Goal: Information Seeking & Learning: Learn about a topic

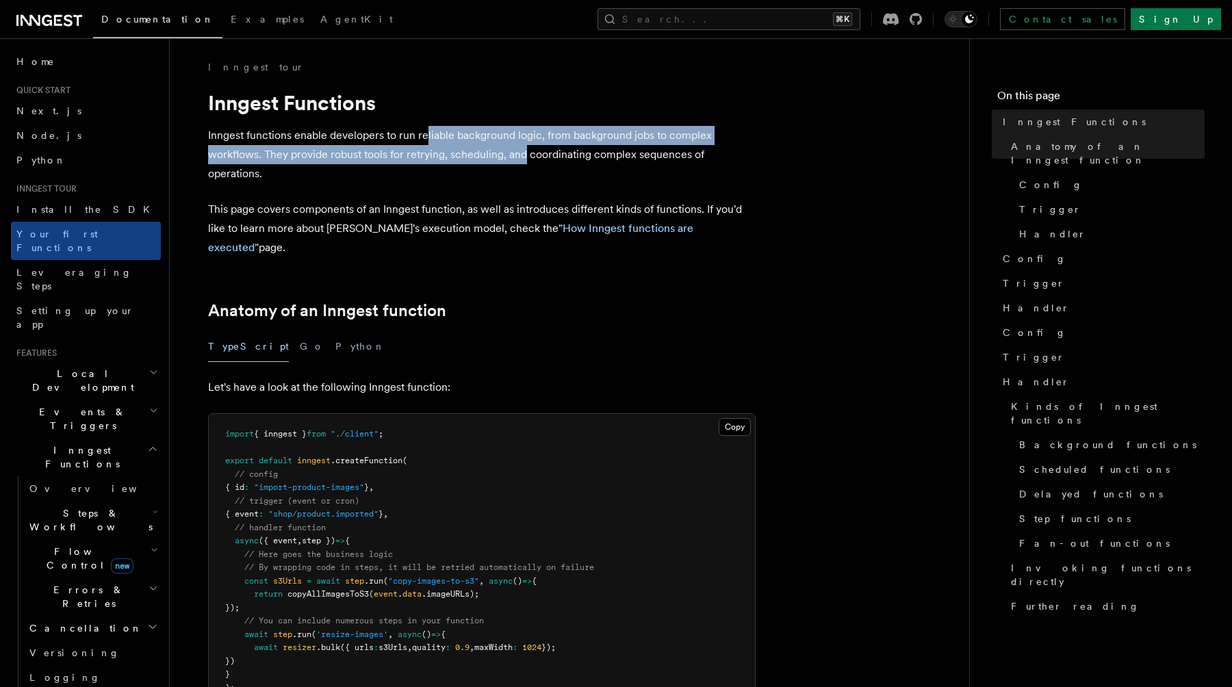
drag, startPoint x: 427, startPoint y: 136, endPoint x: 525, endPoint y: 149, distance: 98.9
click at [525, 150] on p "Inngest functions enable developers to run reliable background logic, from back…" at bounding box center [482, 155] width 548 height 58
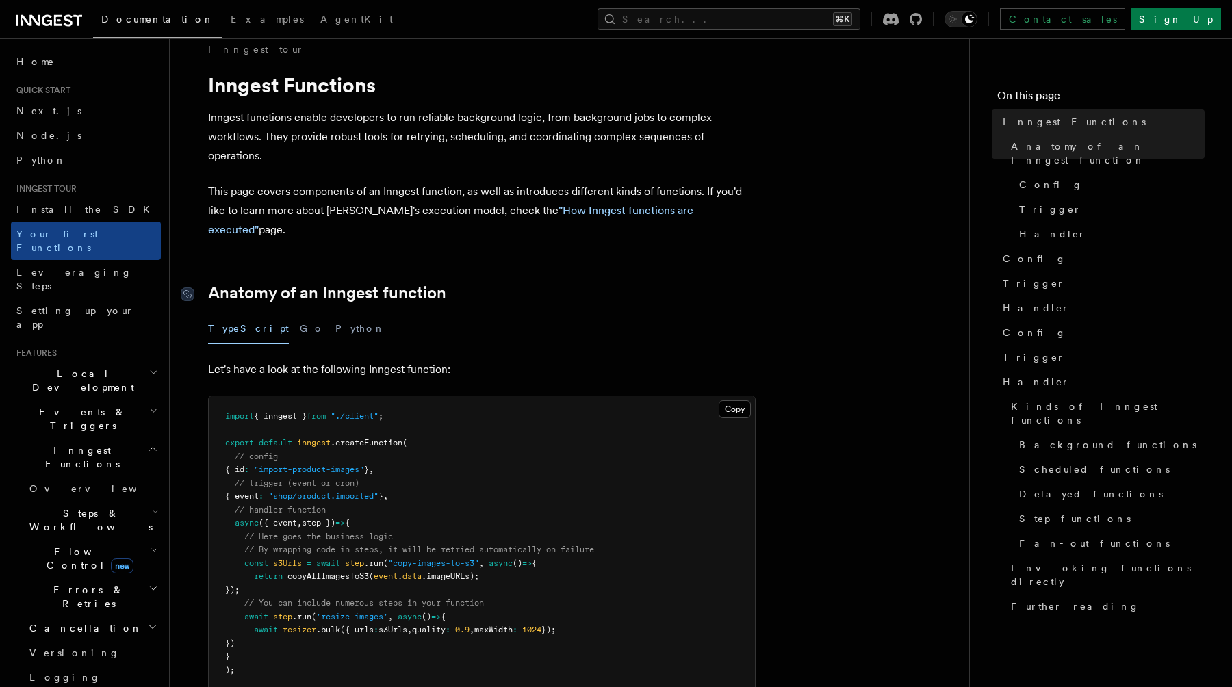
scroll to position [23, 0]
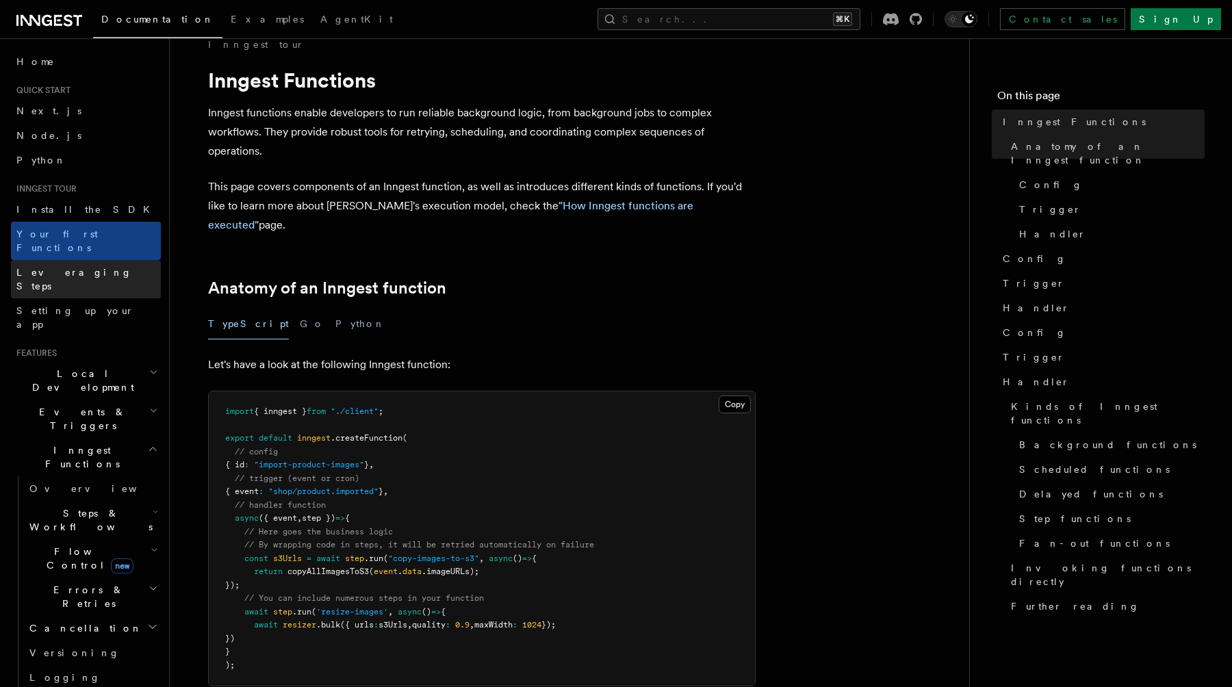
click at [142, 266] on link "Leveraging Steps" at bounding box center [86, 279] width 150 height 38
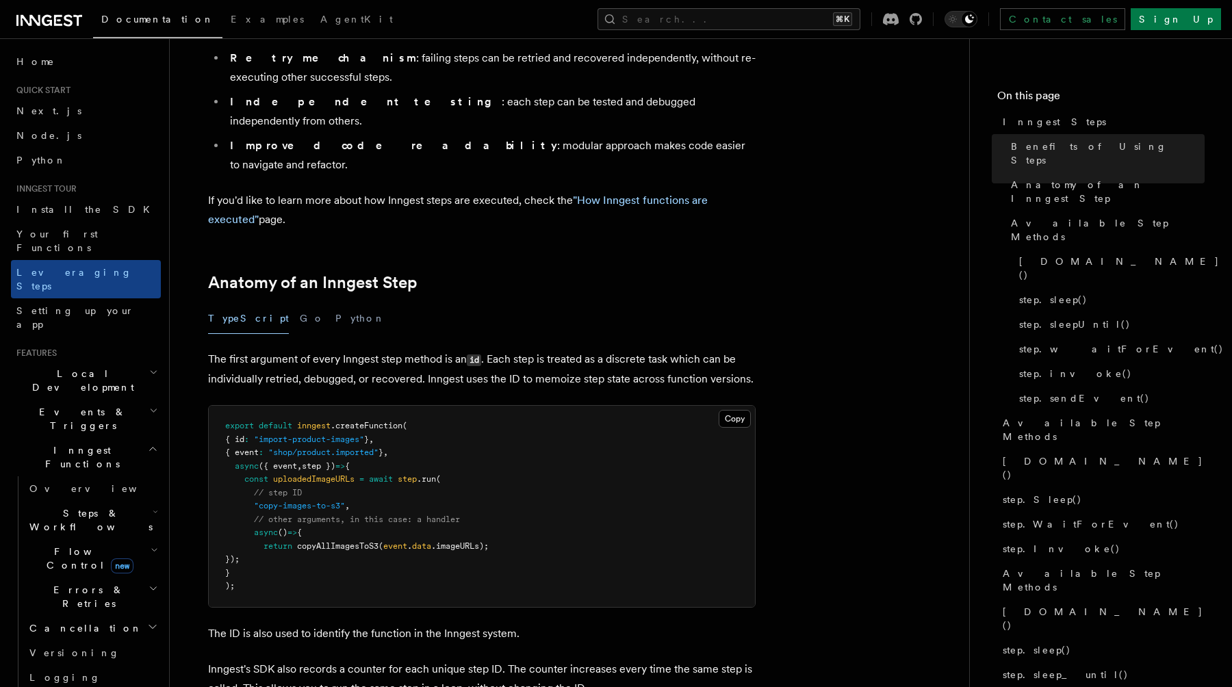
scroll to position [368, 0]
click at [98, 400] on h2 "Events & Triggers" at bounding box center [86, 419] width 150 height 38
click at [96, 438] on h2 "Inngest Functions" at bounding box center [86, 457] width 150 height 38
click at [105, 477] on h2 "Realtime new" at bounding box center [86, 489] width 150 height 25
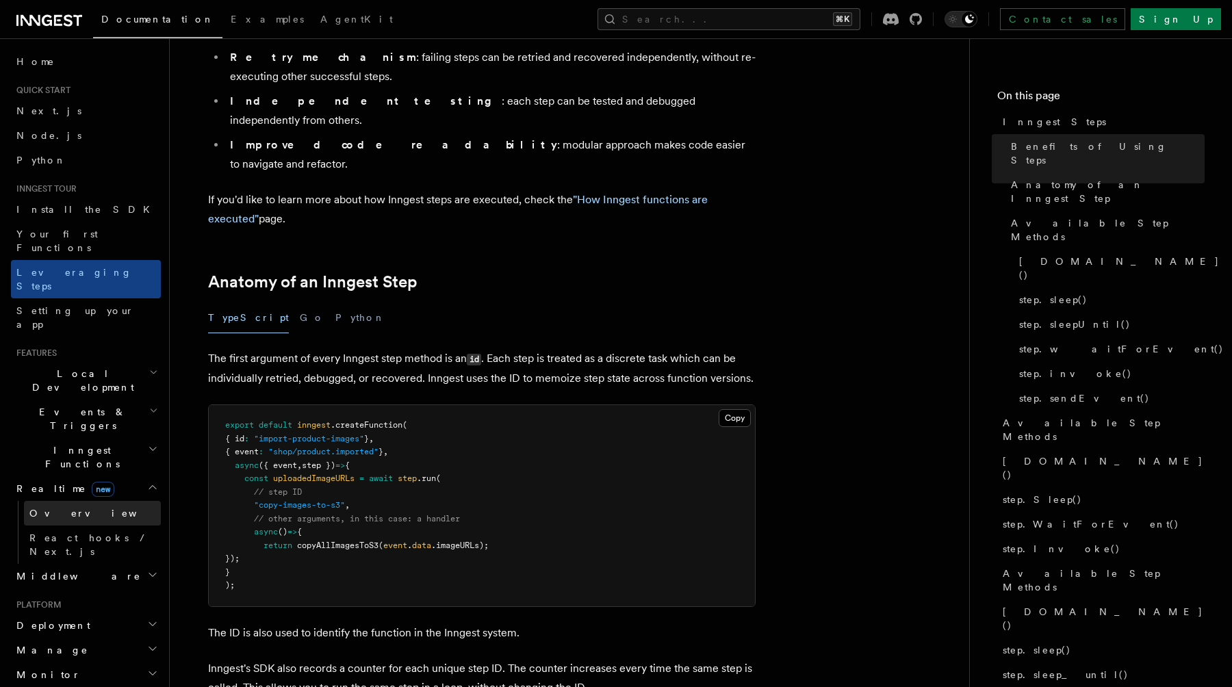
click at [94, 501] on link "Overview" at bounding box center [92, 513] width 137 height 25
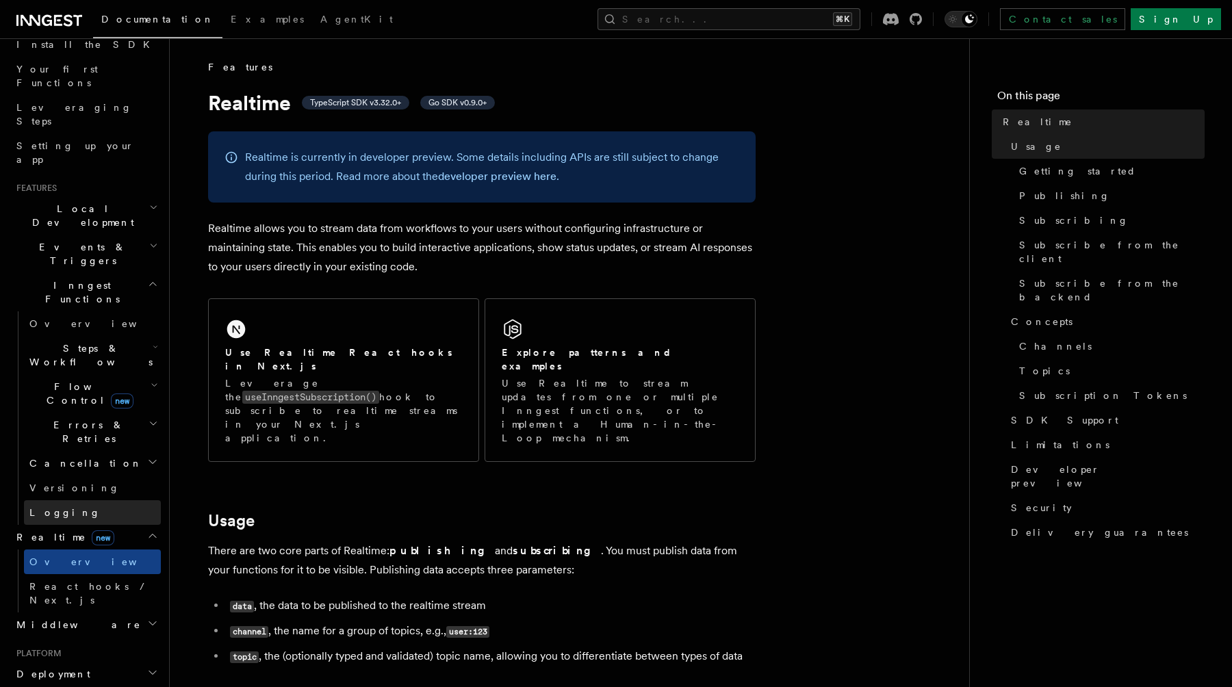
scroll to position [164, 0]
click at [128, 376] on h2 "Flow Control new" at bounding box center [92, 395] width 137 height 38
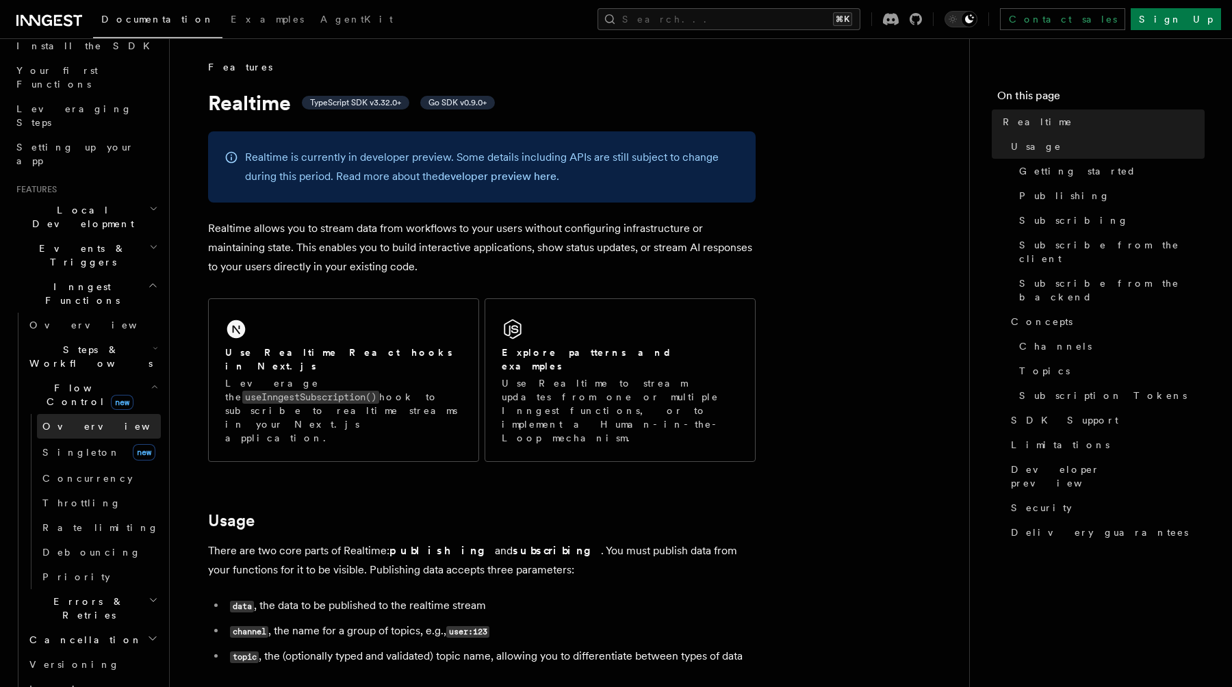
click at [99, 414] on link "Overview" at bounding box center [99, 426] width 124 height 25
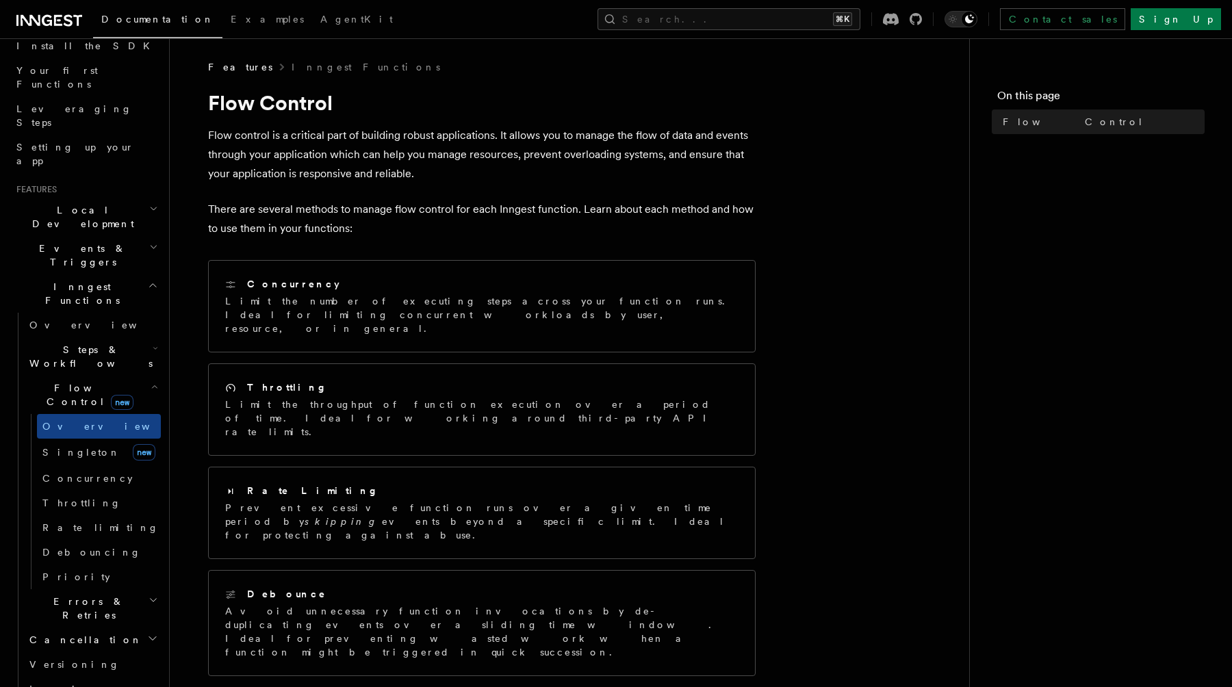
click at [84, 343] on span "Steps & Workflows" at bounding box center [88, 356] width 129 height 27
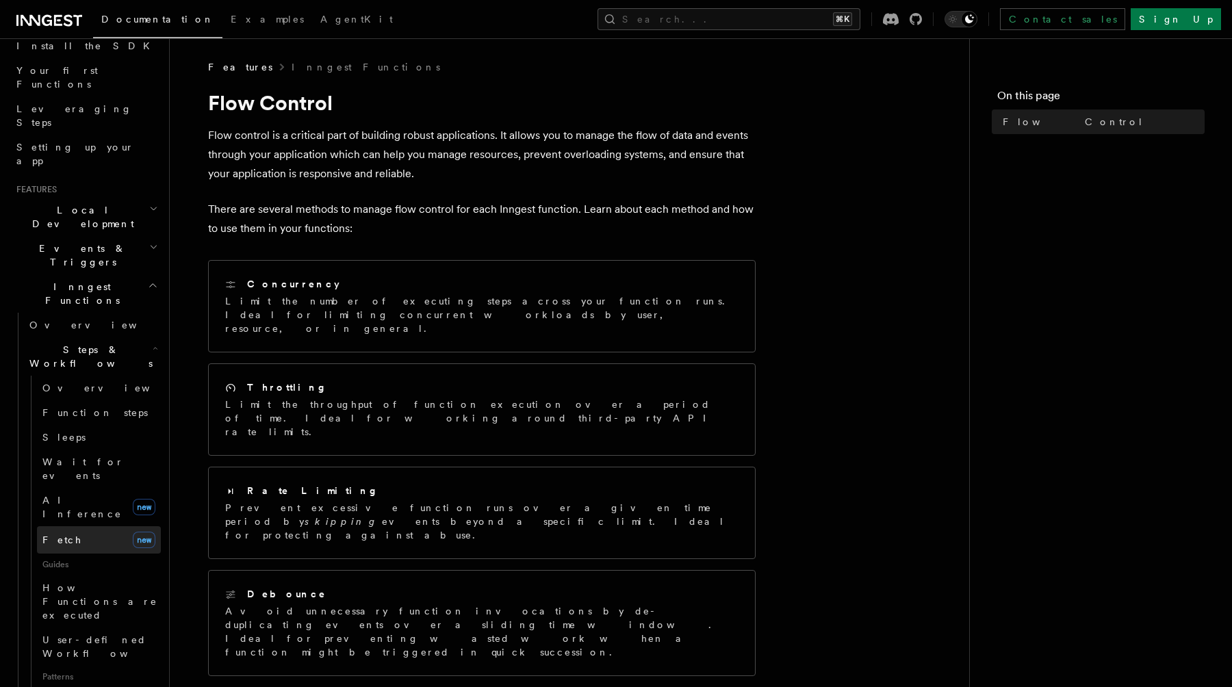
click at [63, 535] on span "Fetch" at bounding box center [62, 540] width 40 height 11
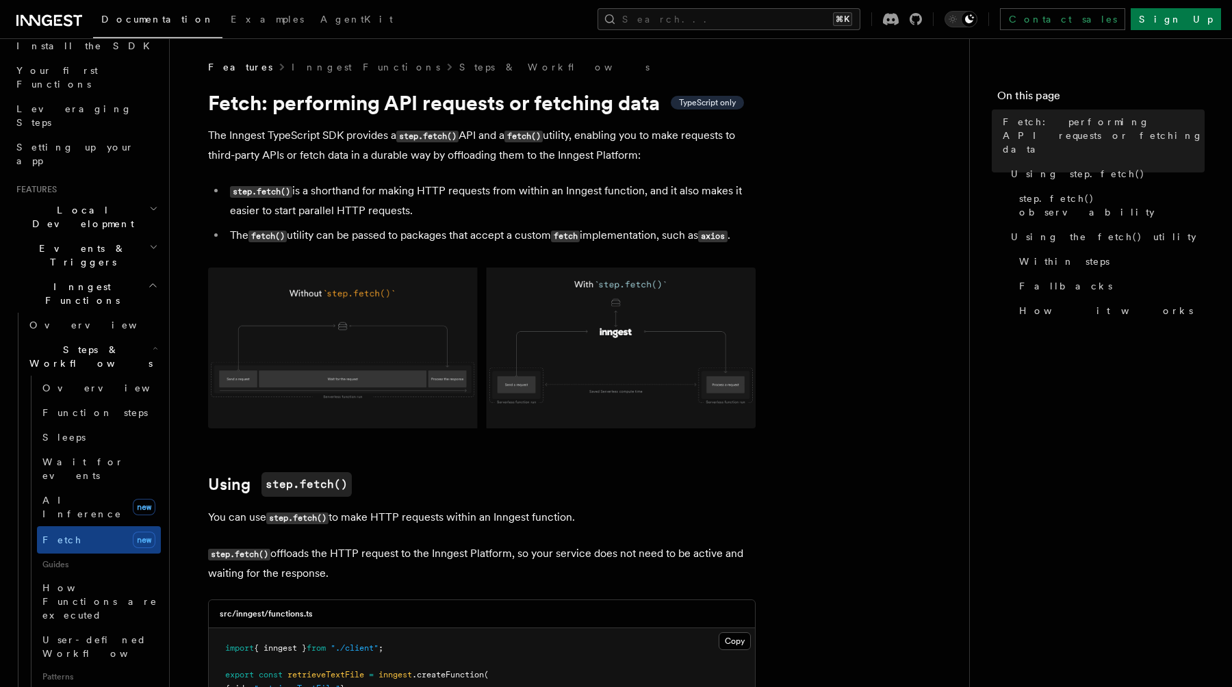
click at [112, 236] on h2 "Events & Triggers" at bounding box center [86, 255] width 150 height 38
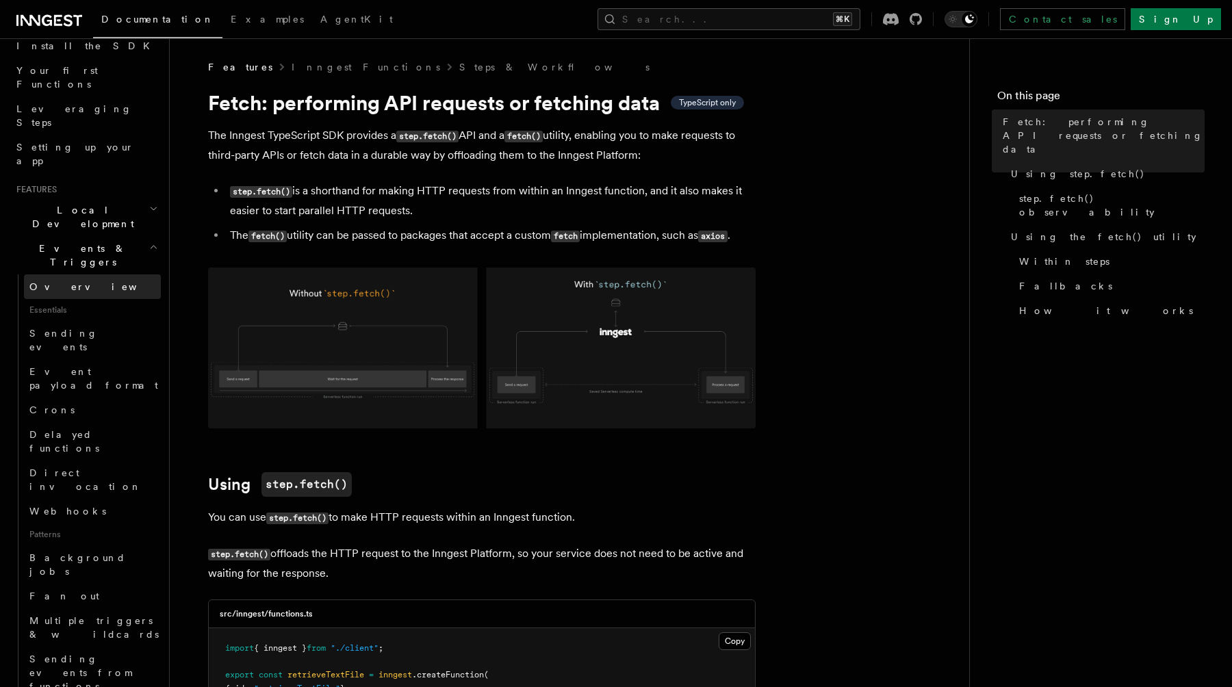
click at [79, 275] on link "Overview" at bounding box center [92, 287] width 137 height 25
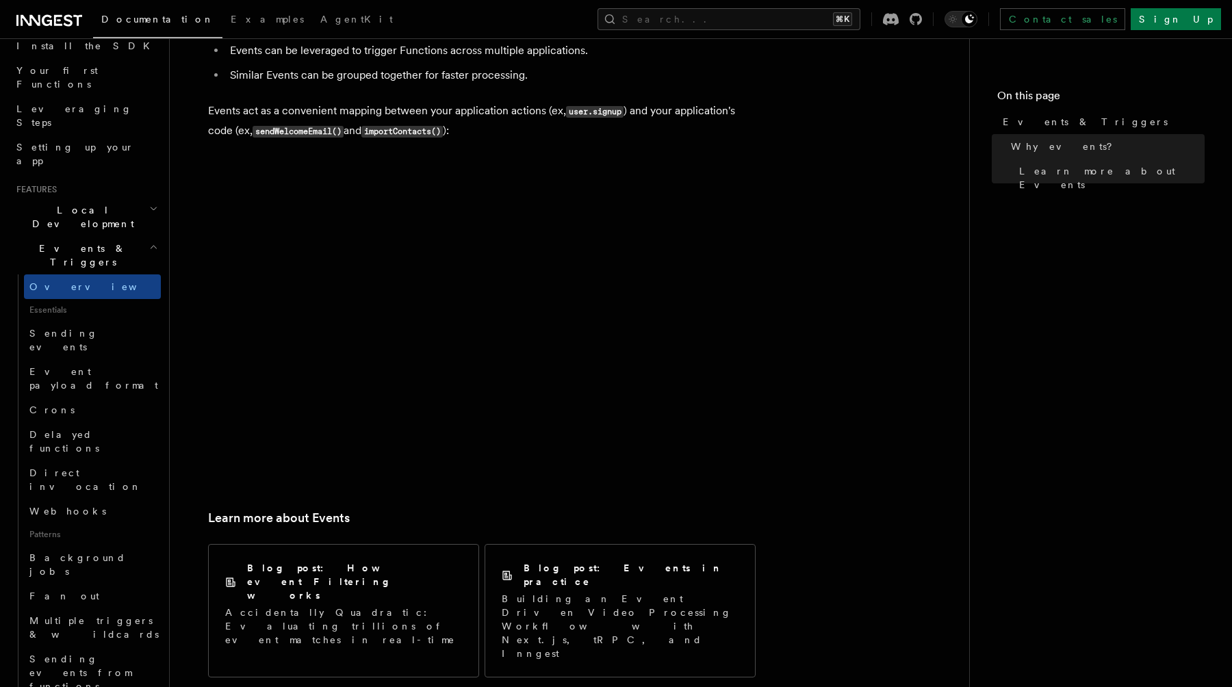
scroll to position [801, 0]
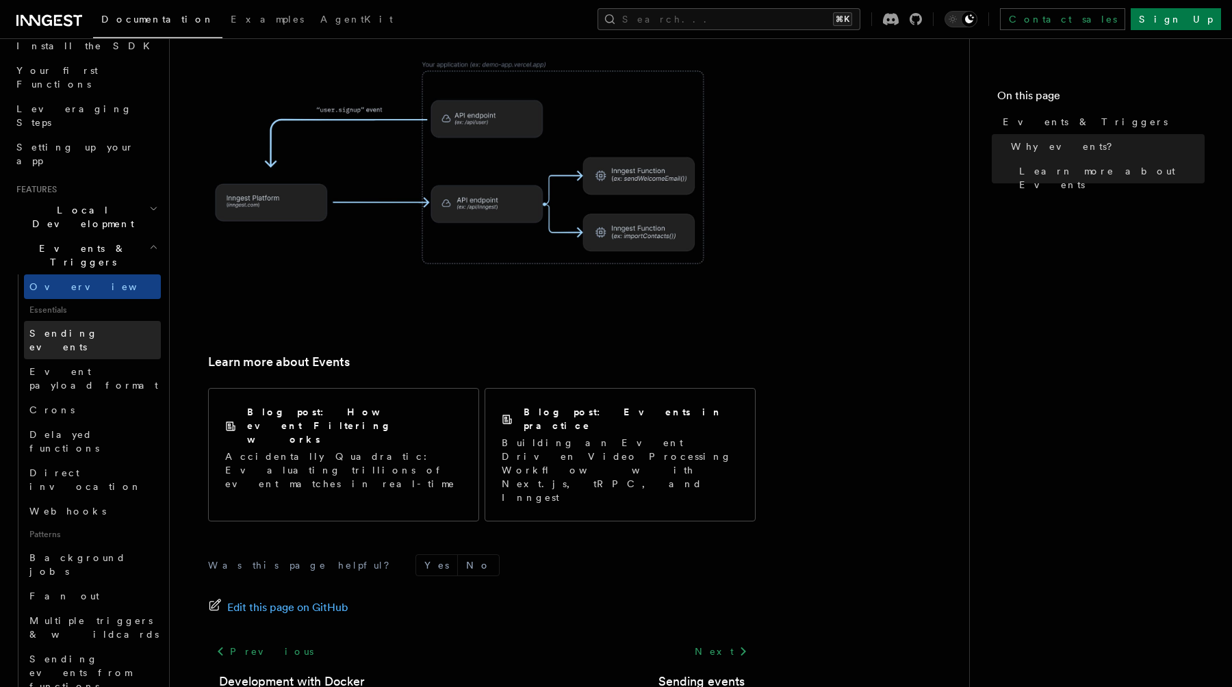
click at [97, 321] on link "Sending events" at bounding box center [92, 340] width 137 height 38
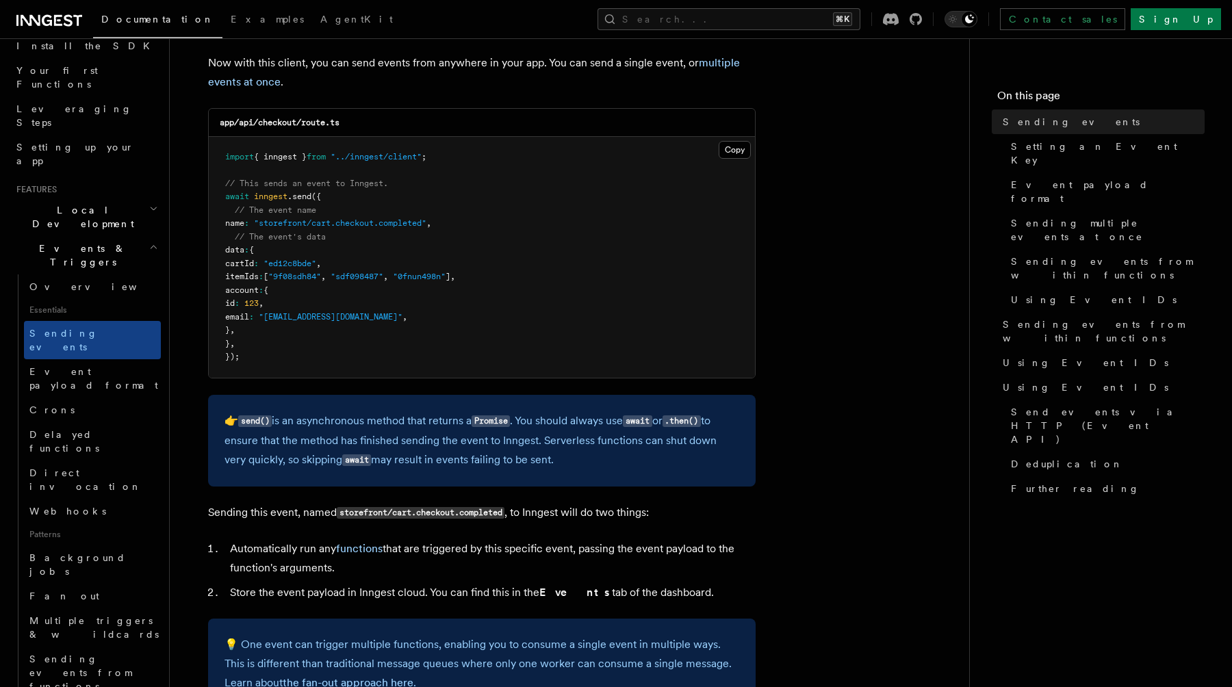
scroll to position [346, 0]
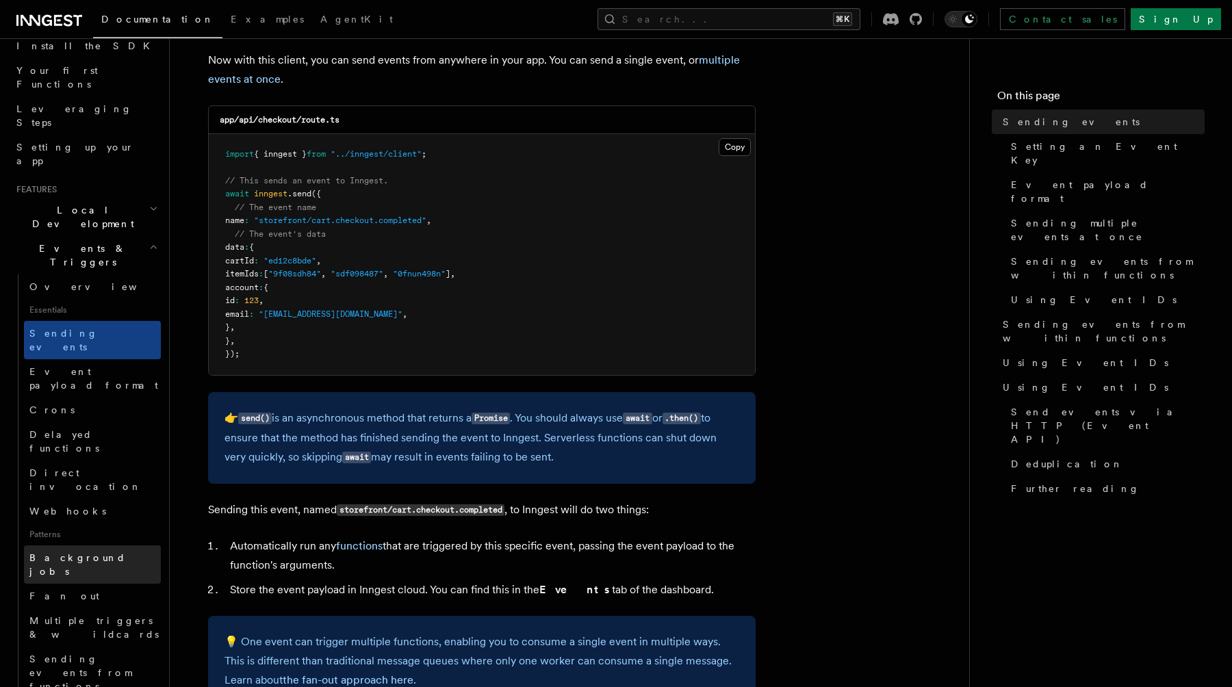
click at [94, 553] on span "Background jobs" at bounding box center [77, 565] width 97 height 25
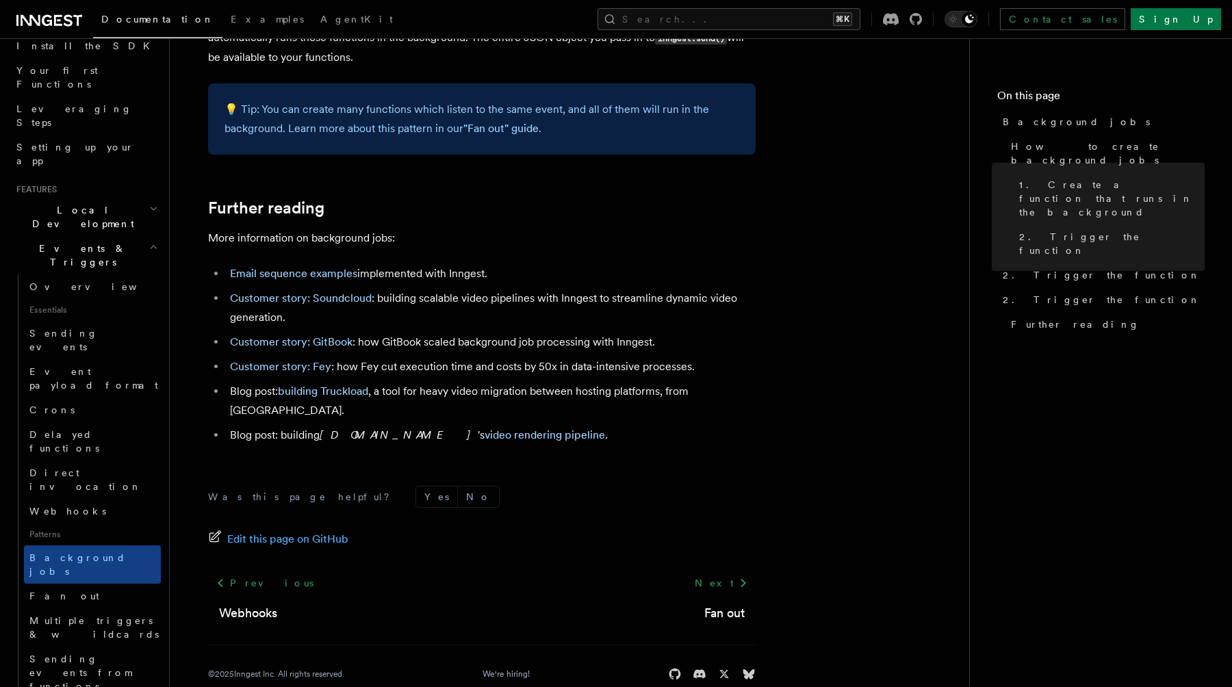
scroll to position [1158, 0]
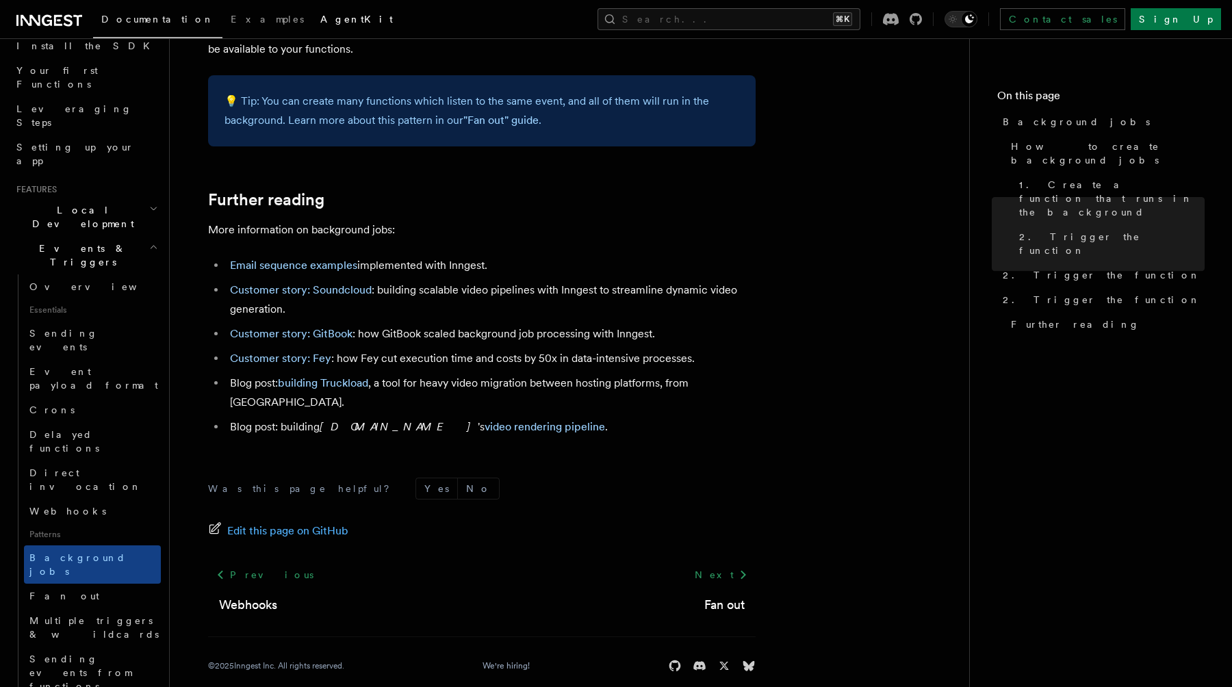
click at [320, 21] on span "AgentKit" at bounding box center [356, 19] width 73 height 11
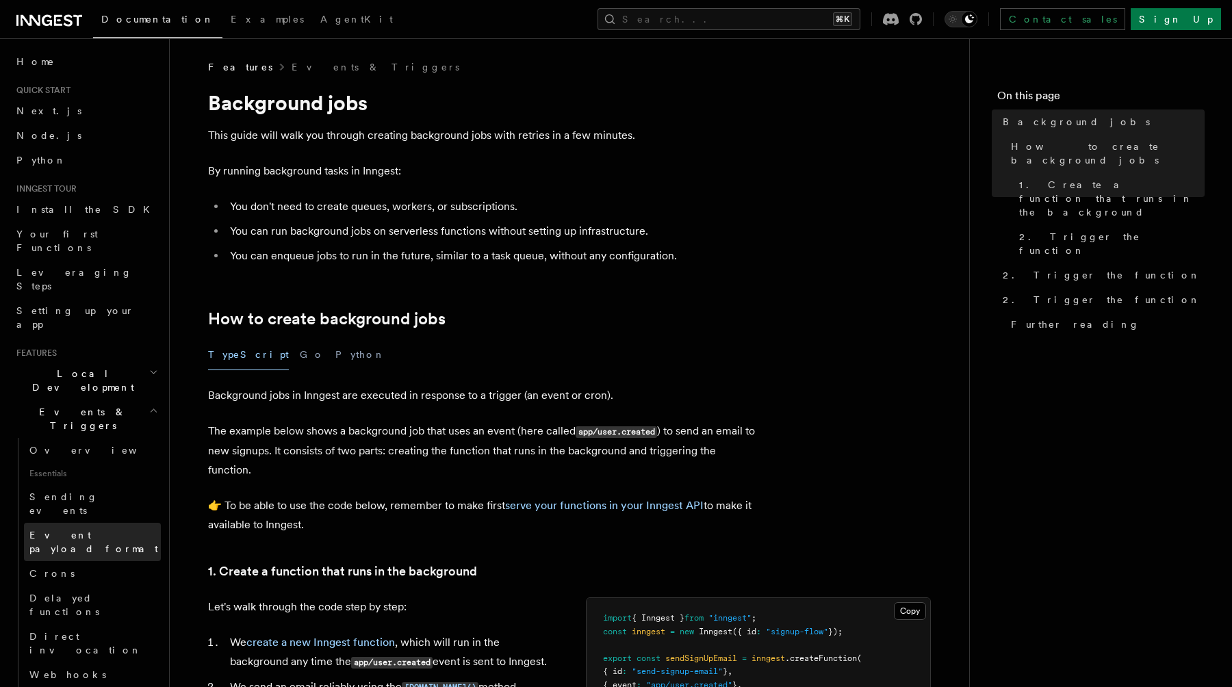
click at [99, 529] on span "Event payload format" at bounding box center [94, 542] width 131 height 27
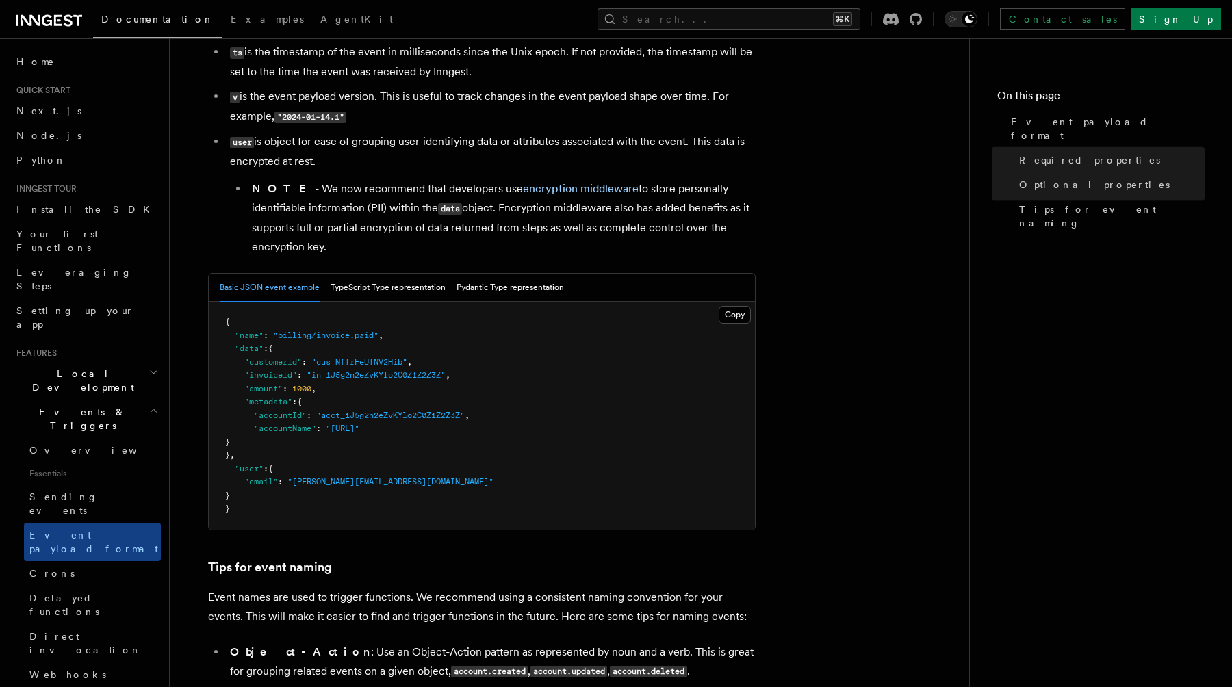
scroll to position [398, 0]
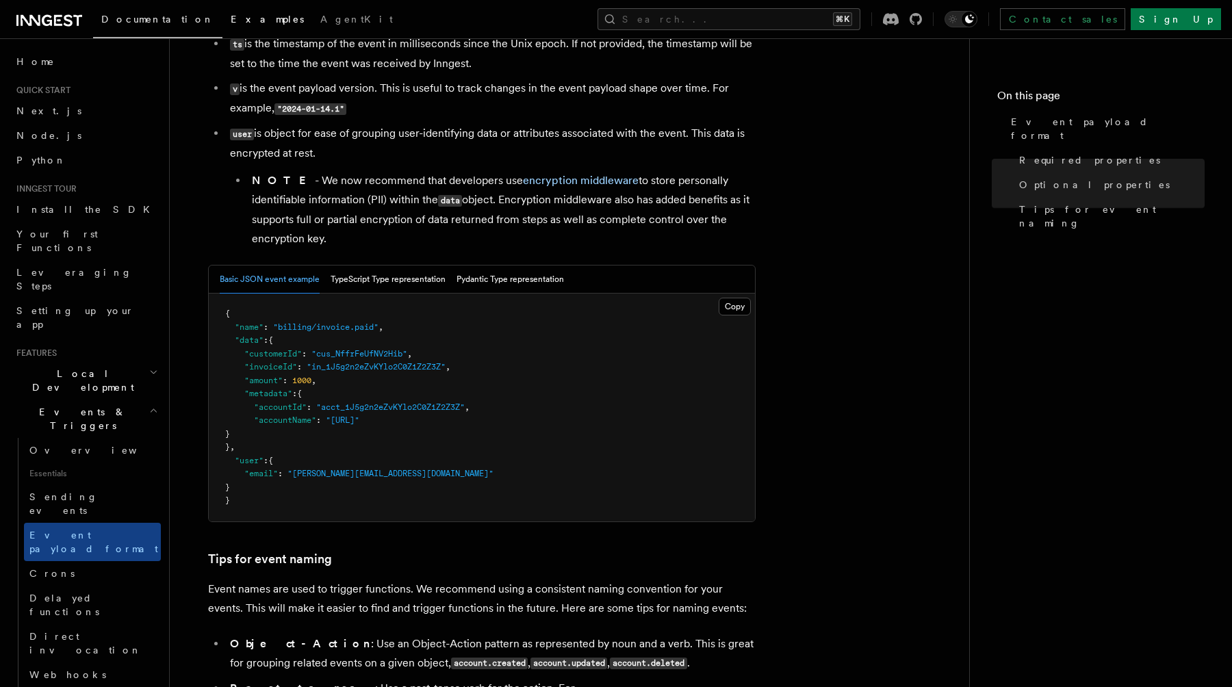
click at [231, 21] on span "Examples" at bounding box center [267, 19] width 73 height 11
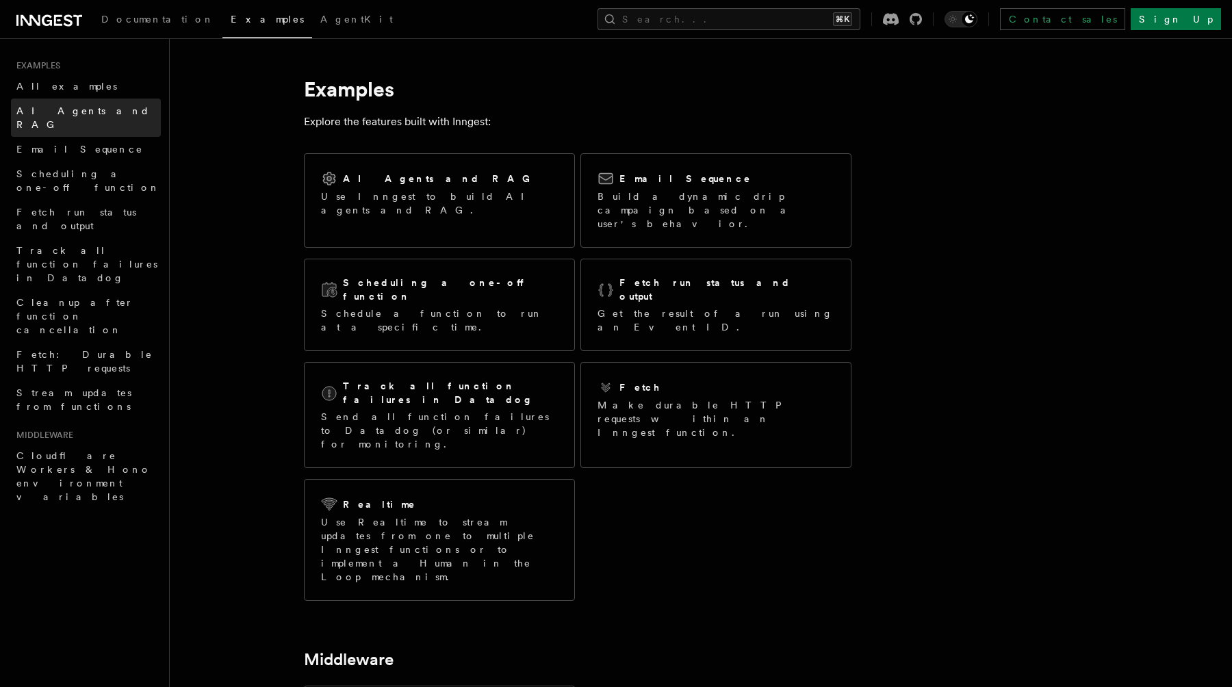
click at [102, 103] on link "AI Agents and RAG" at bounding box center [86, 118] width 150 height 38
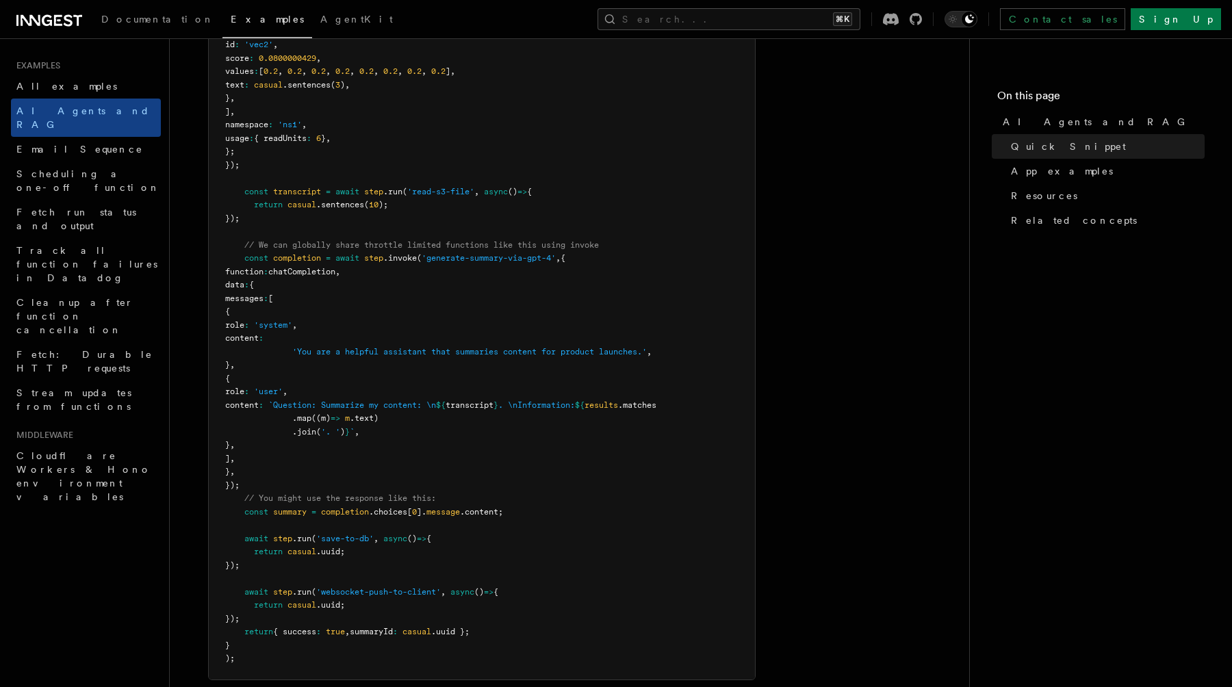
scroll to position [730, 0]
click at [127, 140] on link "Email Sequence" at bounding box center [86, 149] width 150 height 25
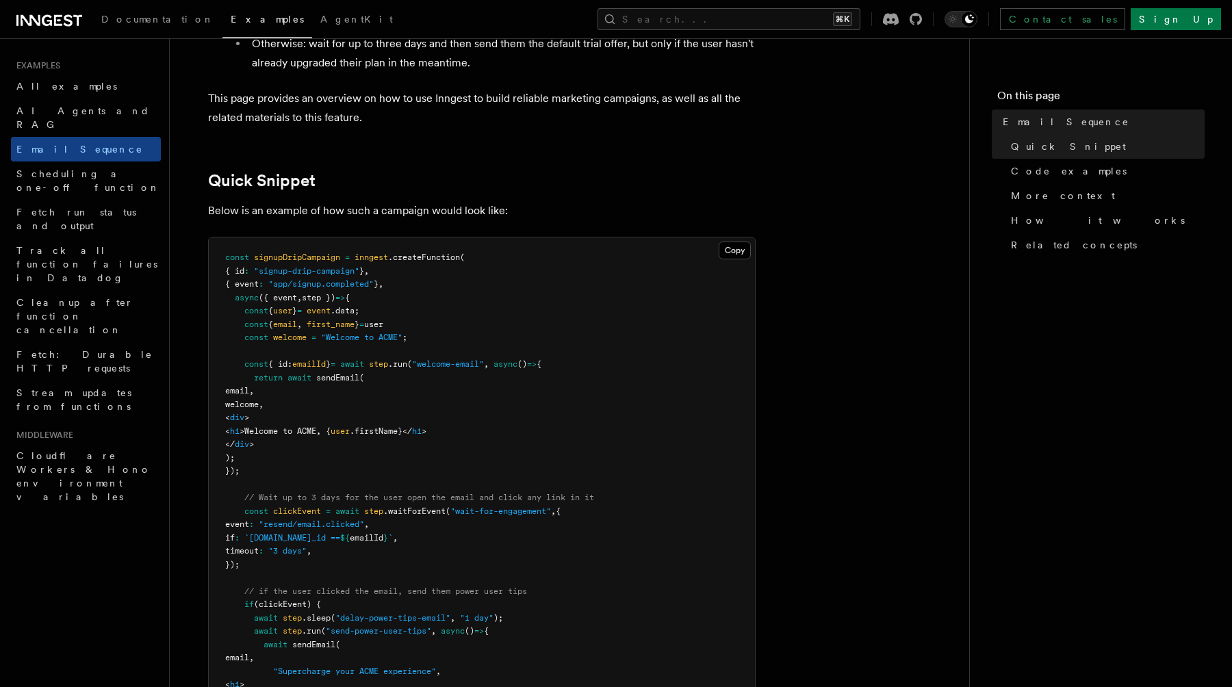
scroll to position [235, 0]
click at [80, 342] on link "Fetch: Durable HTTP requests" at bounding box center [86, 361] width 150 height 38
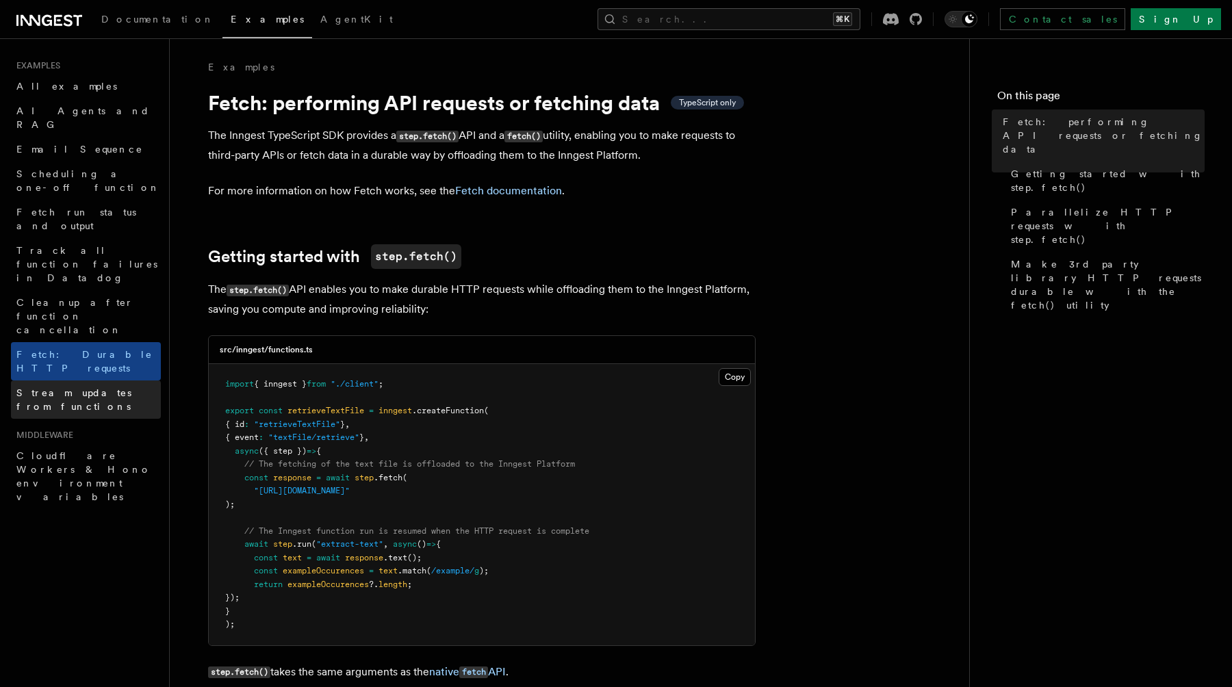
click at [59, 388] on span "Stream updates from functions" at bounding box center [73, 400] width 115 height 25
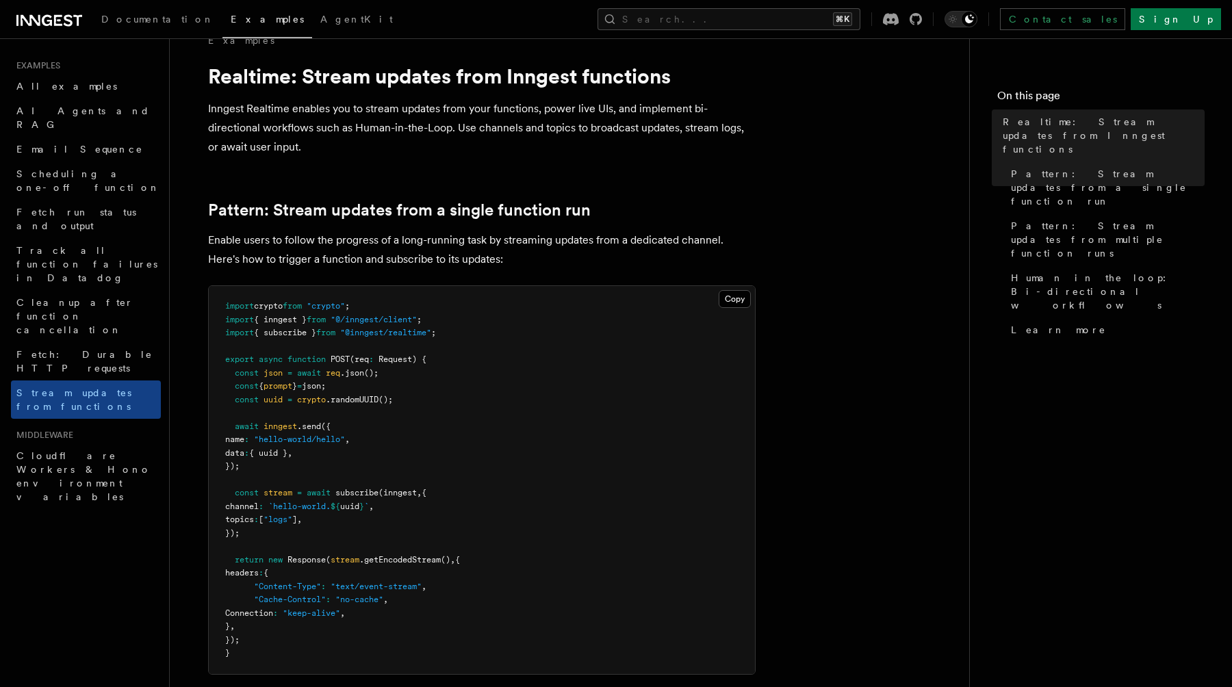
scroll to position [28, 0]
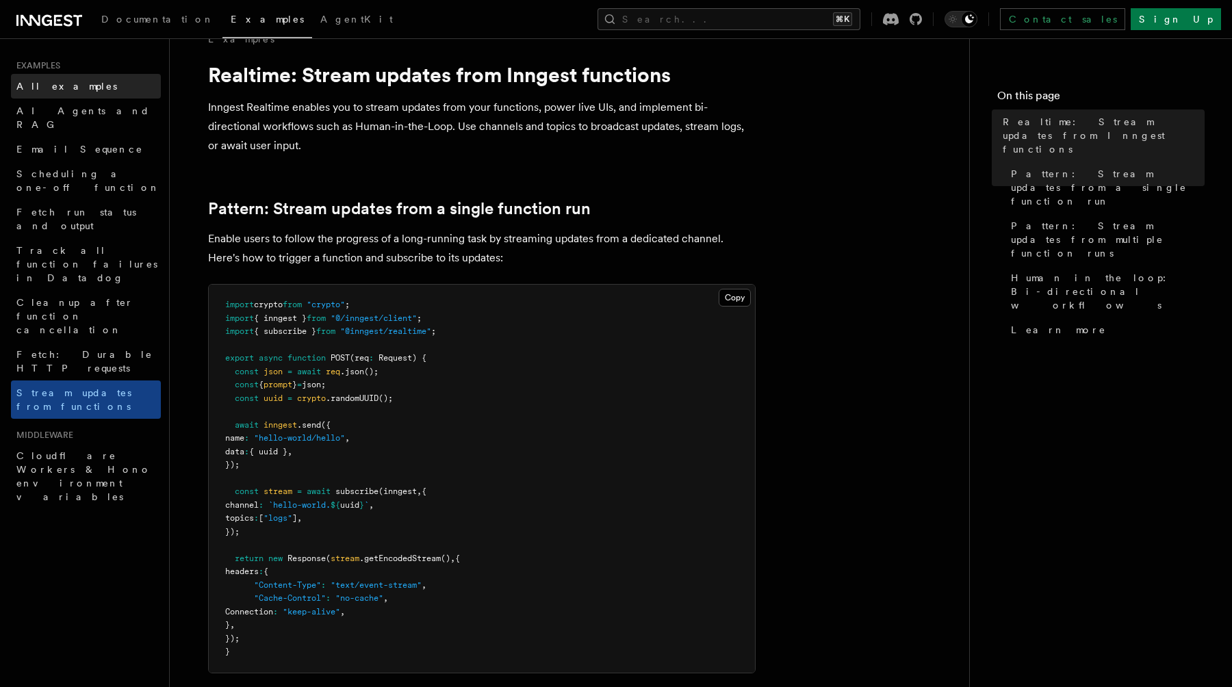
click at [68, 92] on span "All examples" at bounding box center [66, 86] width 101 height 11
